Goal: Task Accomplishment & Management: Use online tool/utility

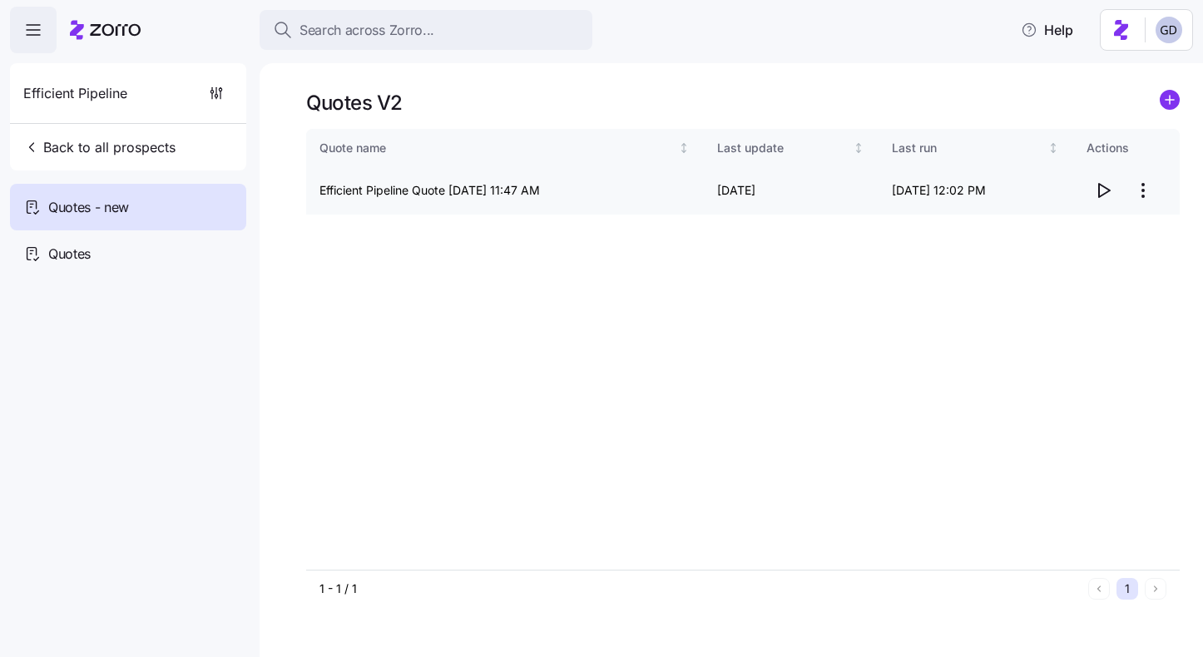
click at [1100, 190] on icon "button" at bounding box center [1103, 191] width 20 height 20
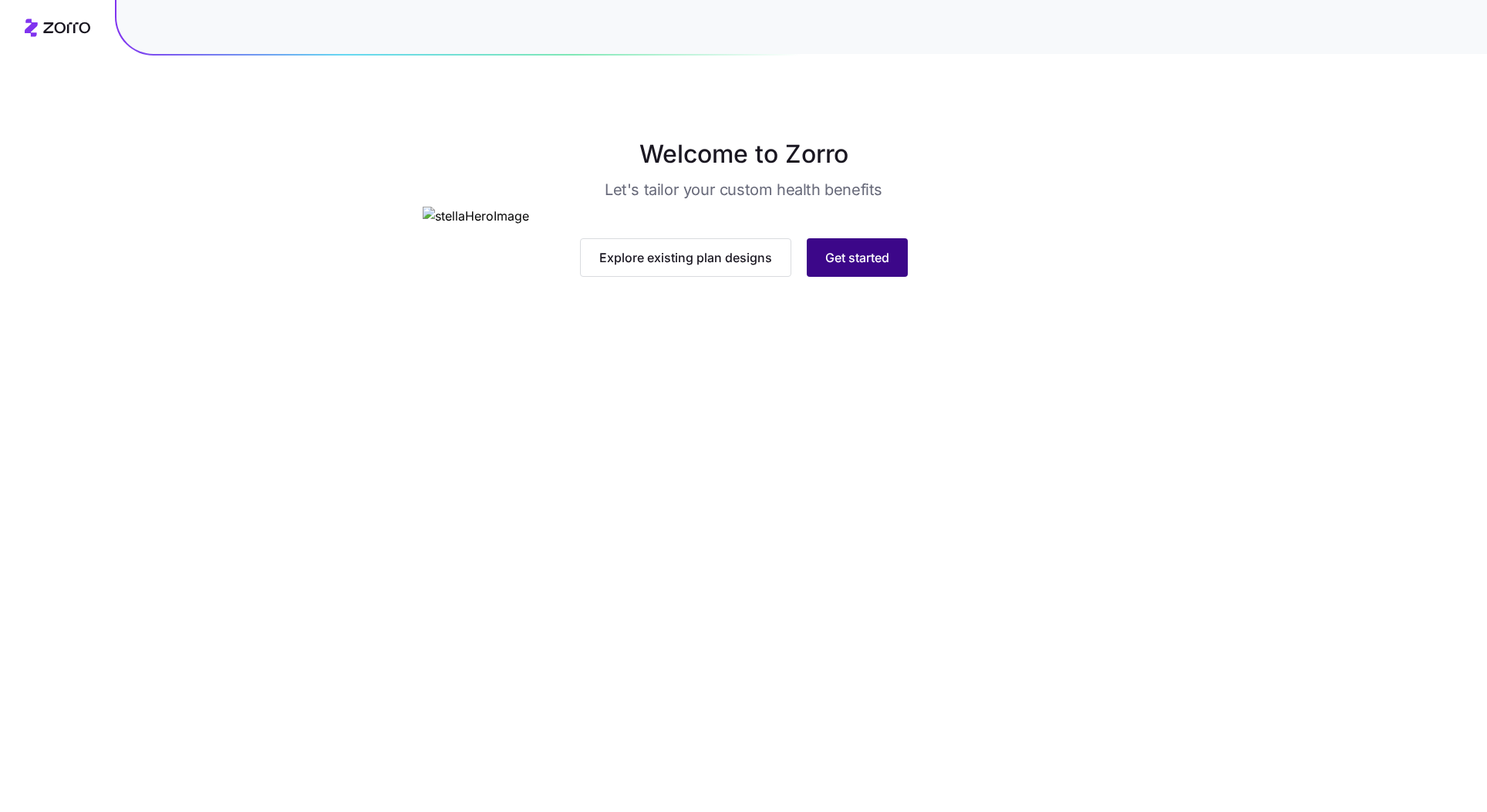
click at [882, 267] on span "Get started" at bounding box center [857, 258] width 64 height 19
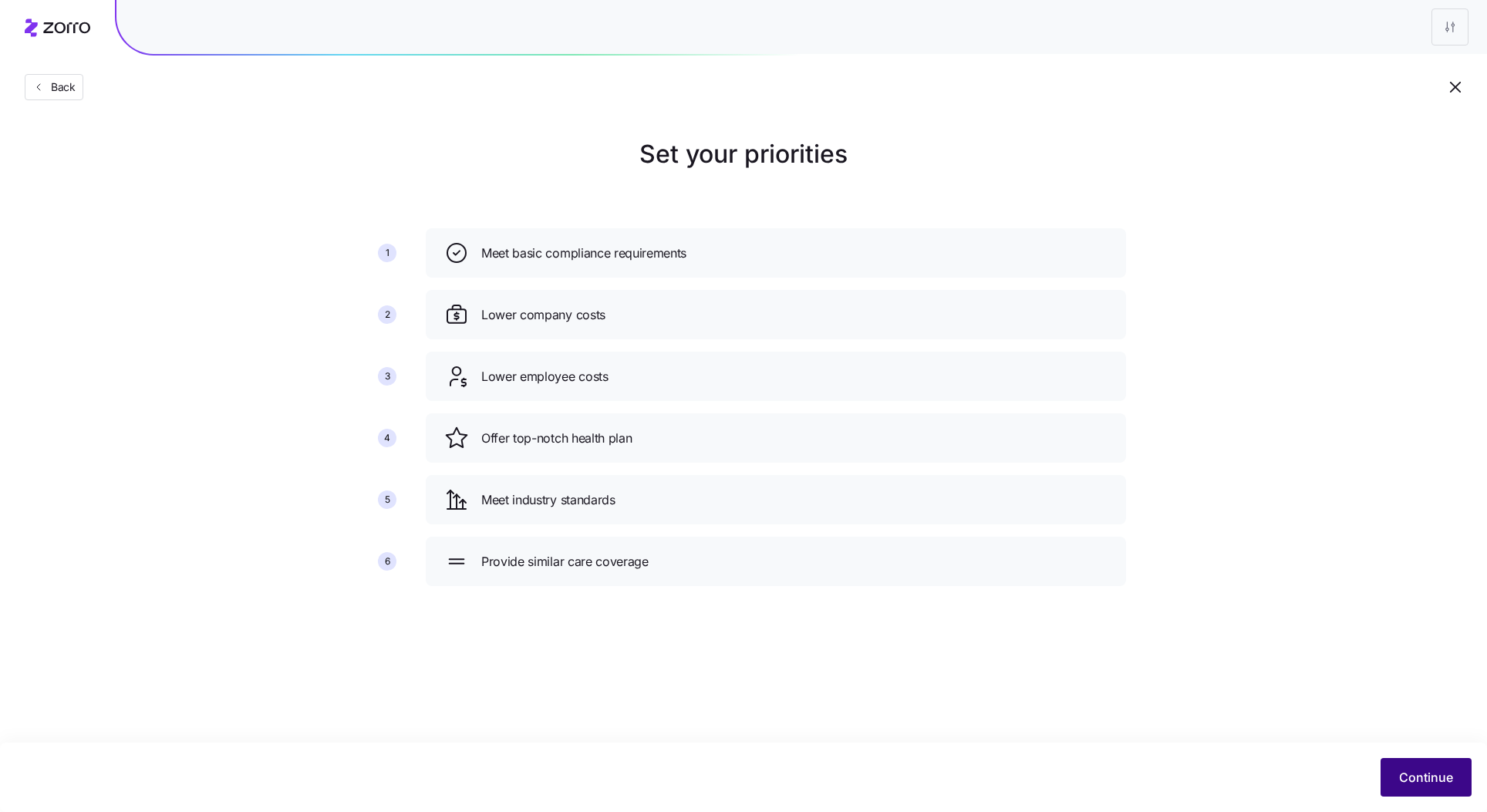
click at [1417, 778] on span "Continue" at bounding box center [1427, 778] width 54 height 19
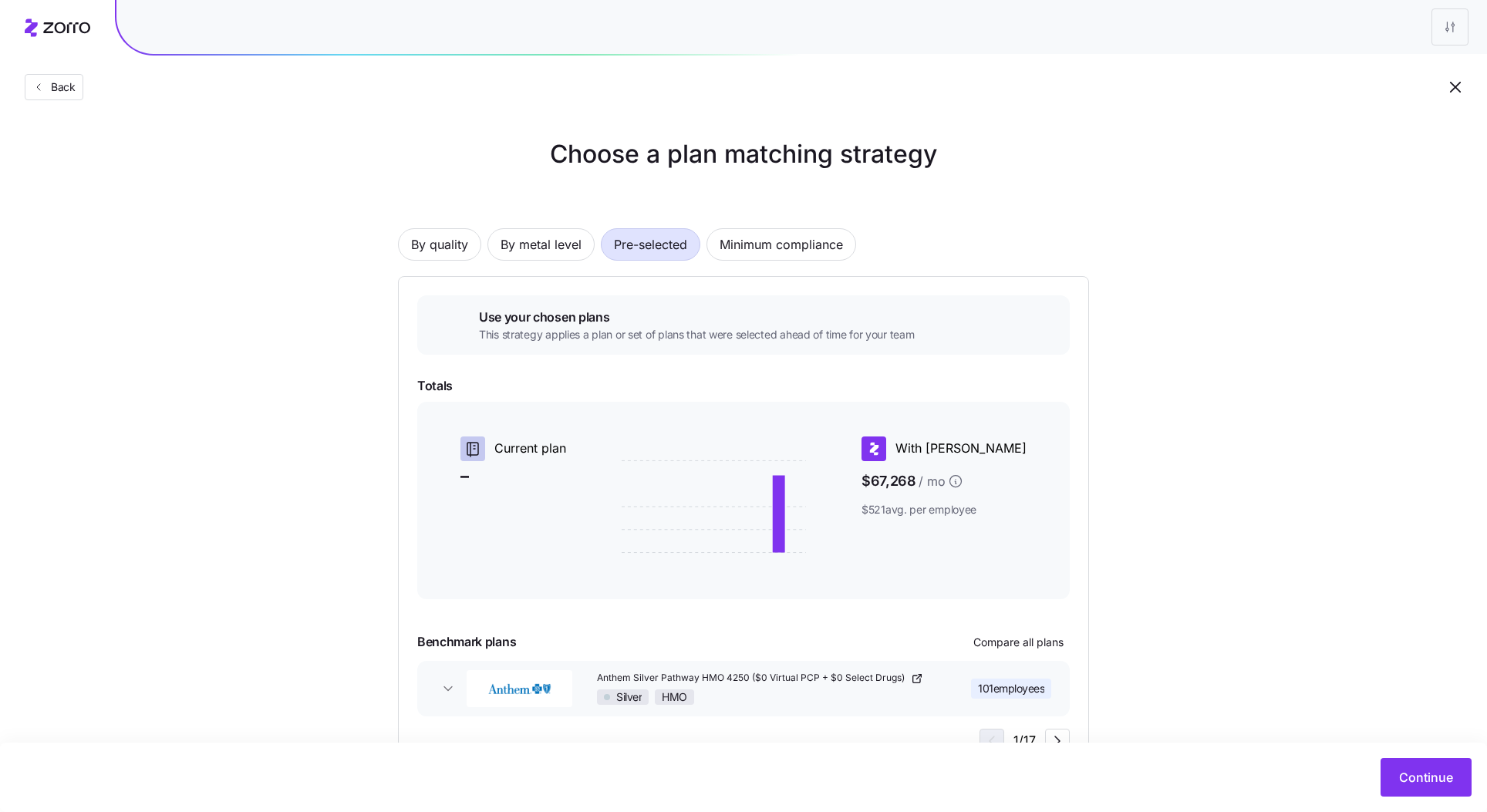
scroll to position [58, 0]
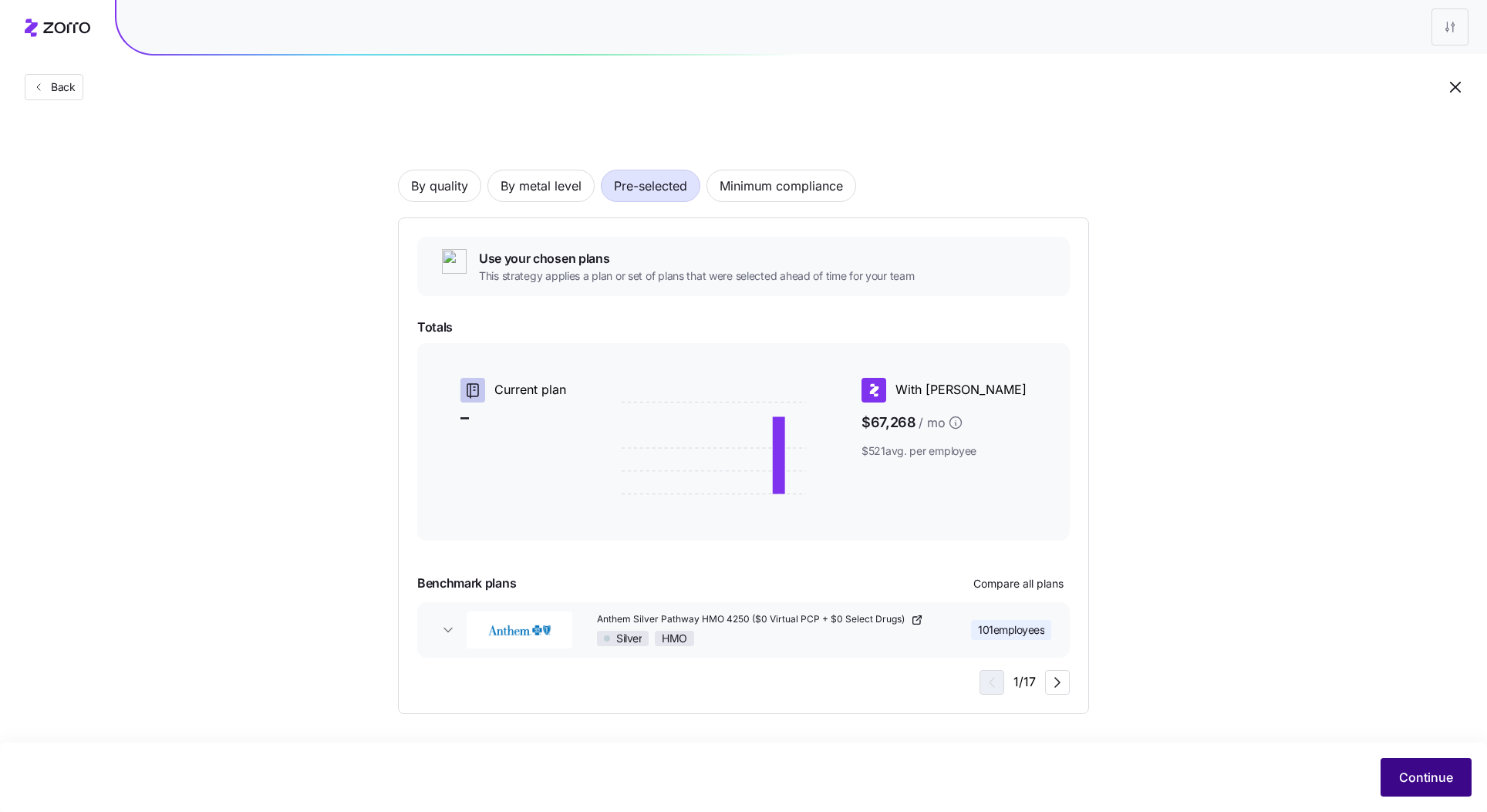
click at [1421, 783] on span "Continue" at bounding box center [1427, 778] width 54 height 19
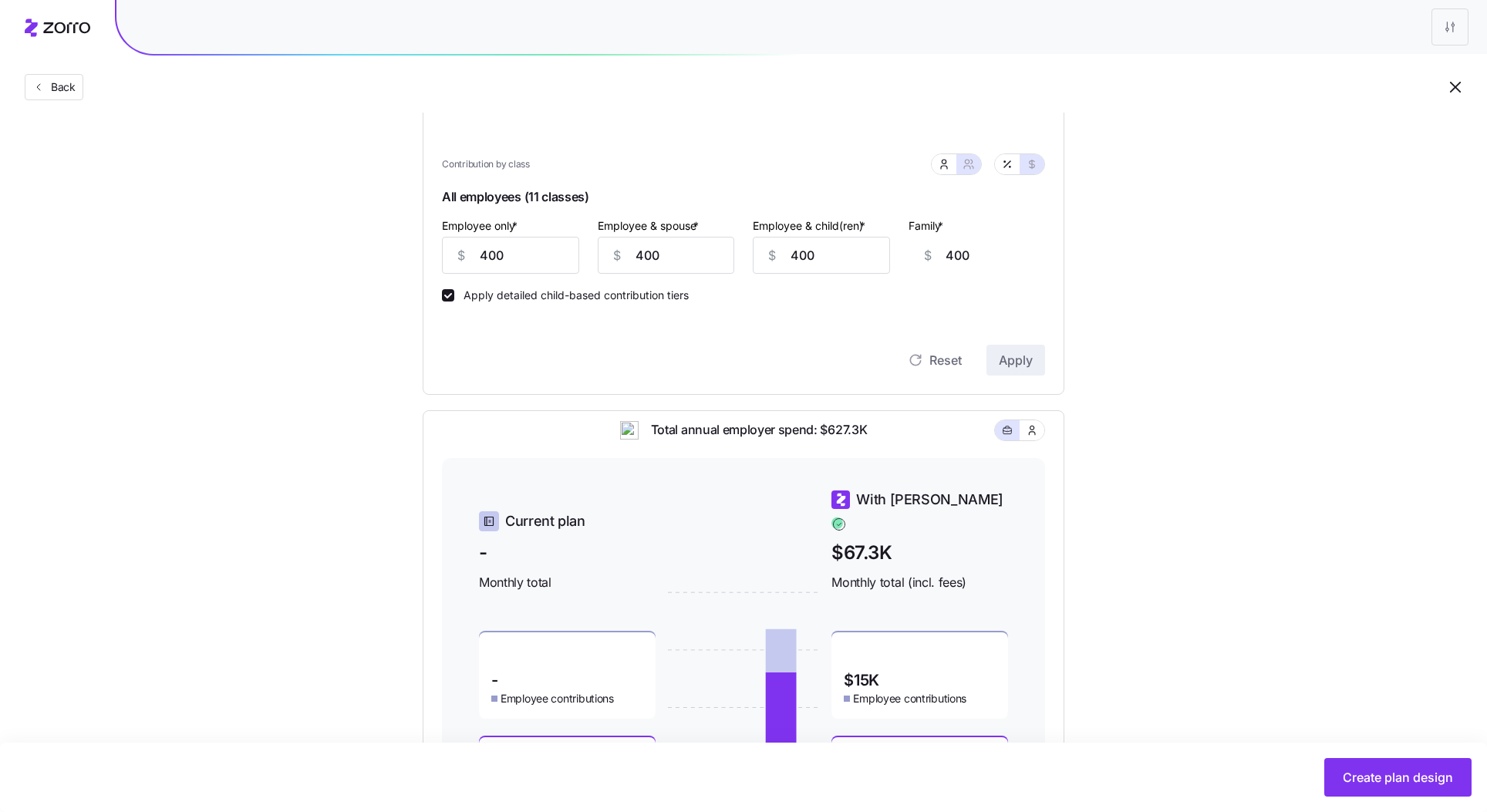
scroll to position [464, 0]
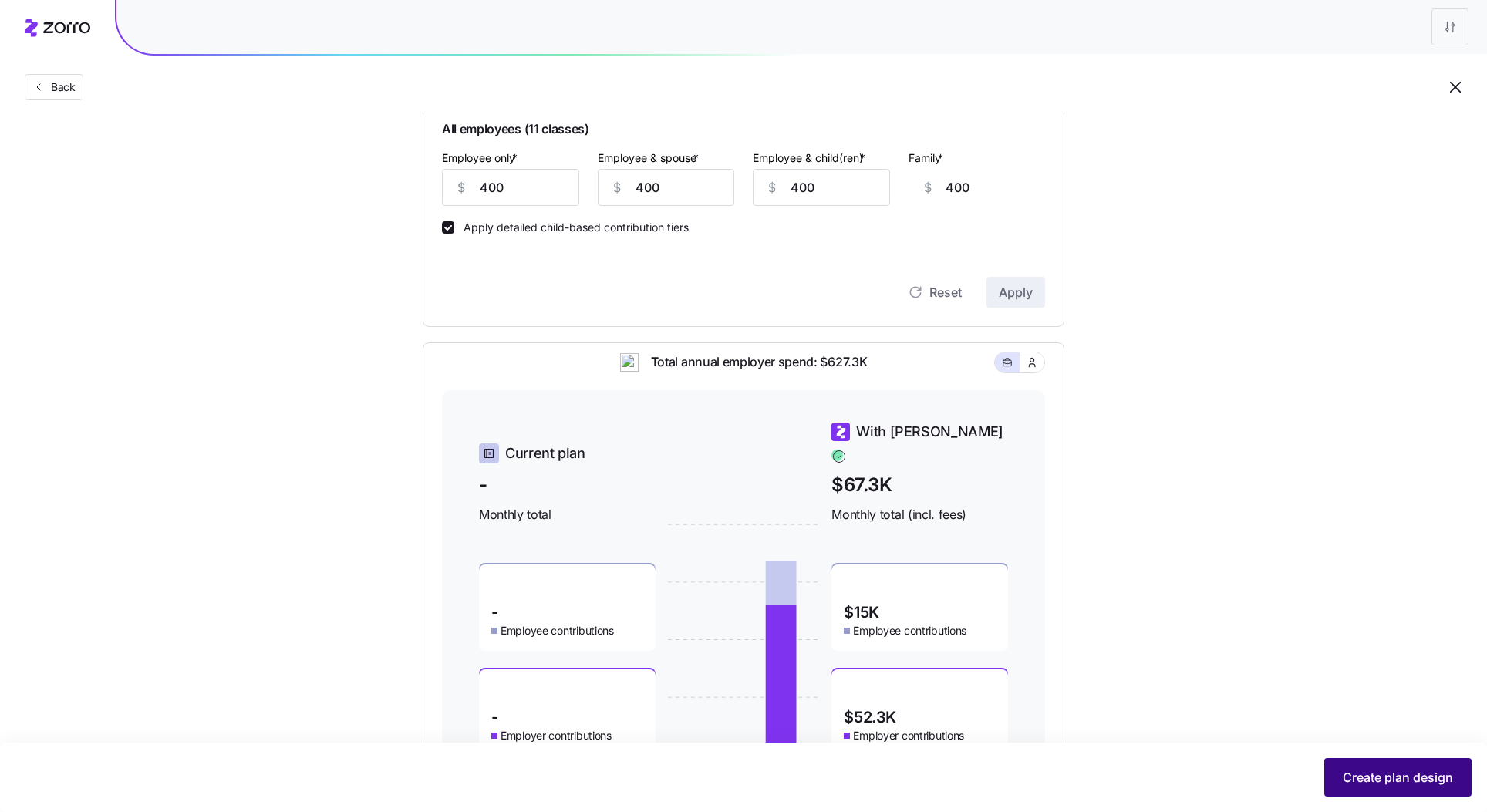
click at [1377, 775] on span "Create plan design" at bounding box center [1398, 778] width 110 height 19
